Goal: Find specific page/section: Find specific page/section

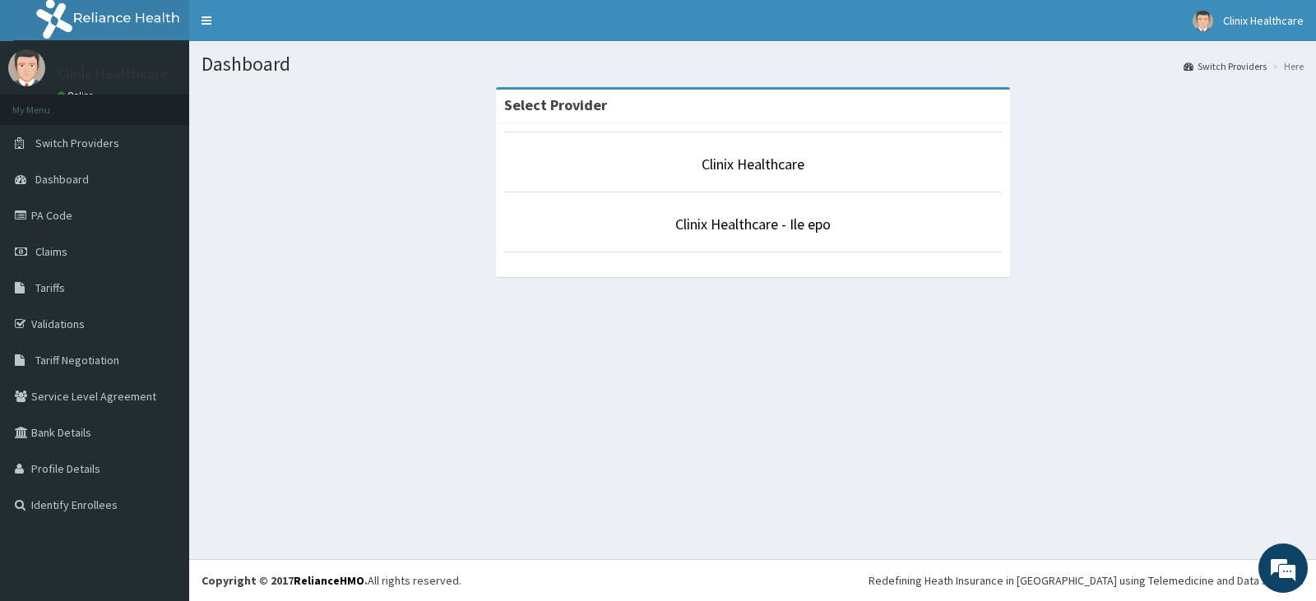
click at [800, 153] on li "Clinix Healthcare" at bounding box center [753, 162] width 498 height 61
drag, startPoint x: 811, startPoint y: 163, endPoint x: 407, endPoint y: 166, distance: 403.9
click at [805, 165] on p "Clinix Healthcare" at bounding box center [753, 164] width 498 height 21
click at [738, 153] on li "Clinix Healthcare" at bounding box center [753, 162] width 498 height 61
click at [717, 165] on link "Clinix Healthcare" at bounding box center [753, 164] width 103 height 19
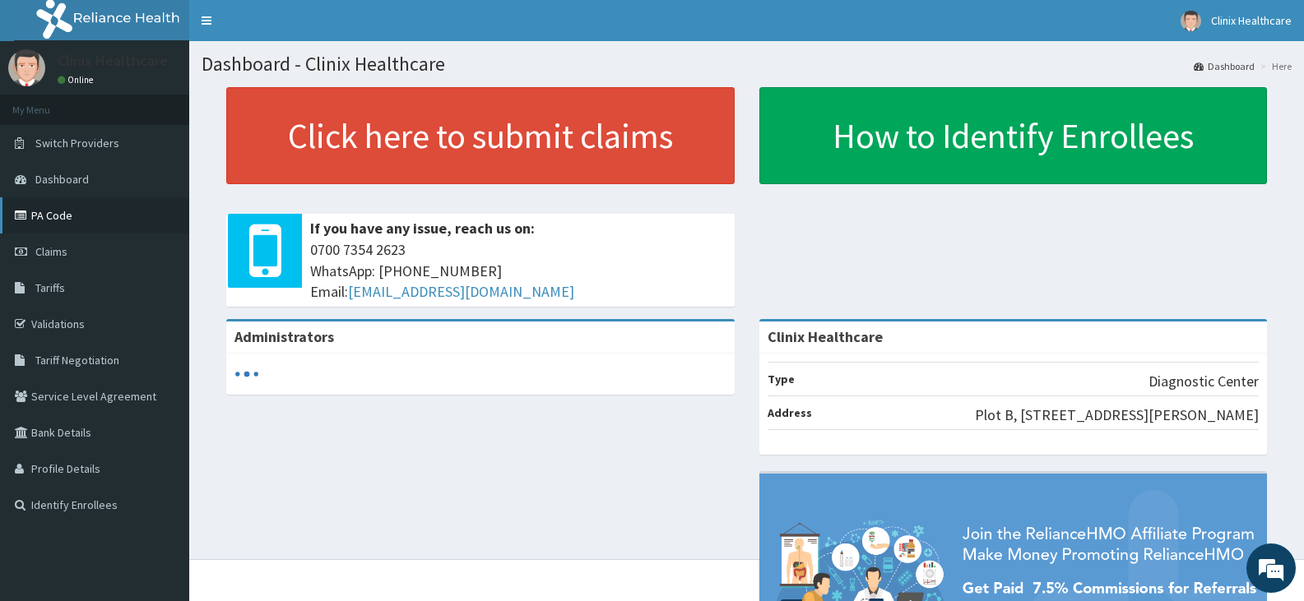
click at [62, 220] on link "PA Code" at bounding box center [94, 215] width 189 height 36
